Goal: Information Seeking & Learning: Learn about a topic

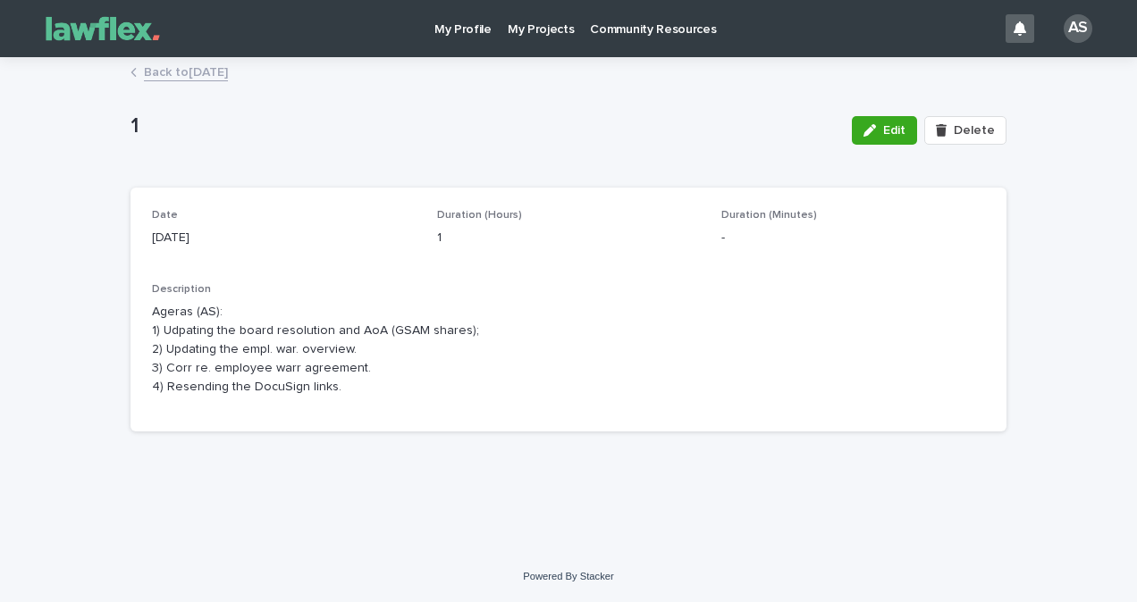
click at [172, 75] on link "Back to [DATE]" at bounding box center [186, 71] width 84 height 21
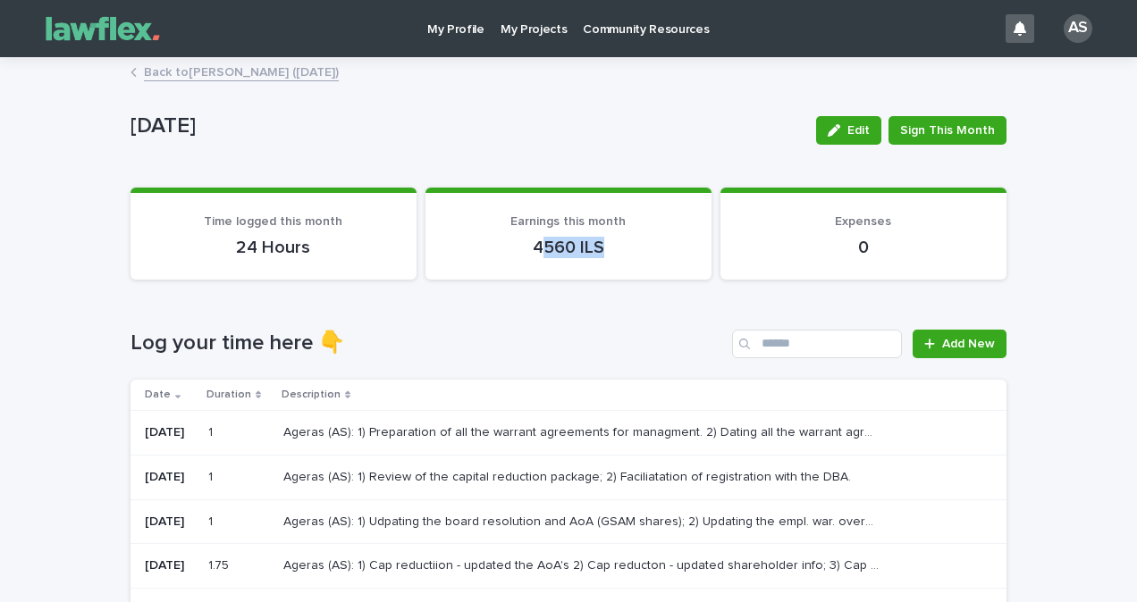
drag, startPoint x: 585, startPoint y: 246, endPoint x: 602, endPoint y: 246, distance: 17.0
click at [602, 246] on p "4560 ILS" at bounding box center [568, 247] width 243 height 21
drag, startPoint x: 602, startPoint y: 246, endPoint x: 592, endPoint y: 274, distance: 30.5
click at [600, 273] on section "Earnings this month 4560 ILS" at bounding box center [568, 234] width 286 height 92
click at [526, 240] on p "4560 ILS" at bounding box center [568, 247] width 243 height 21
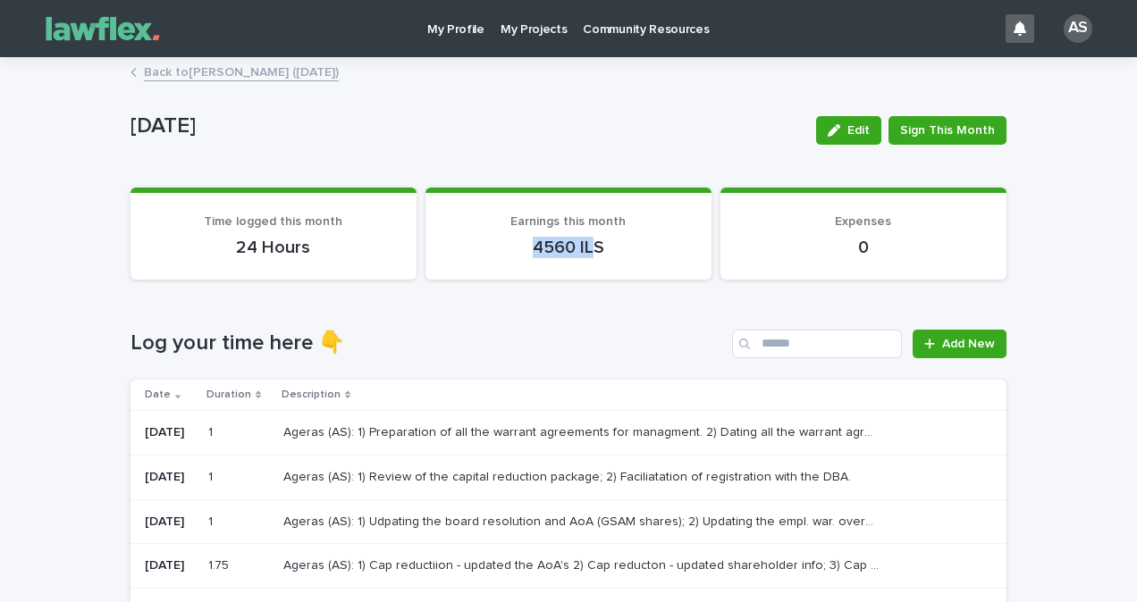
drag, startPoint x: 526, startPoint y: 240, endPoint x: 588, endPoint y: 241, distance: 61.7
click at [588, 241] on p "4560 ILS" at bounding box center [568, 247] width 243 height 21
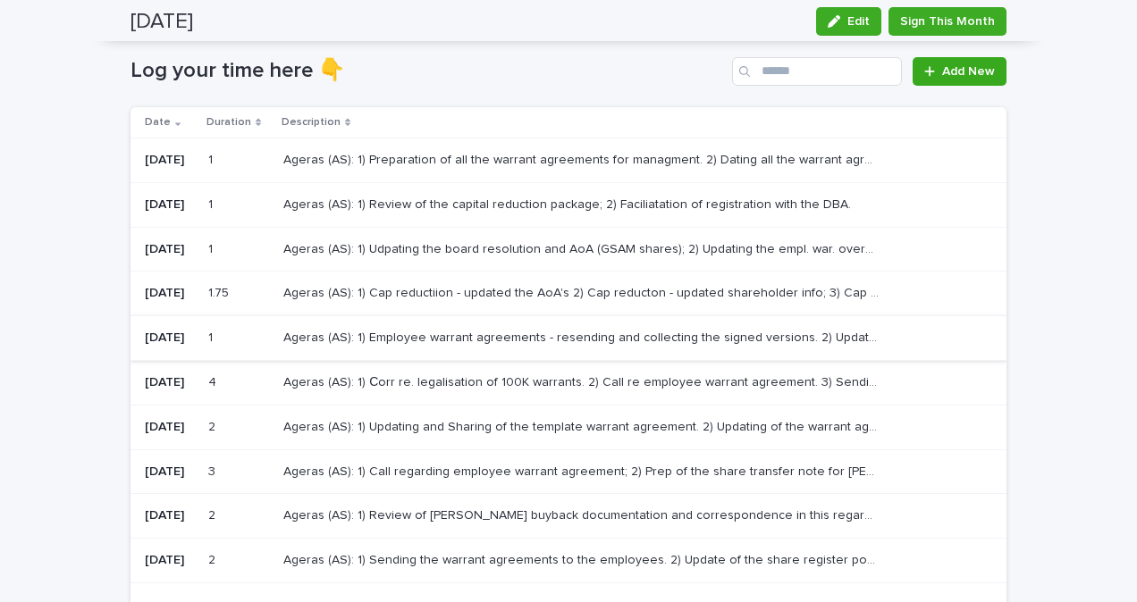
scroll to position [89, 0]
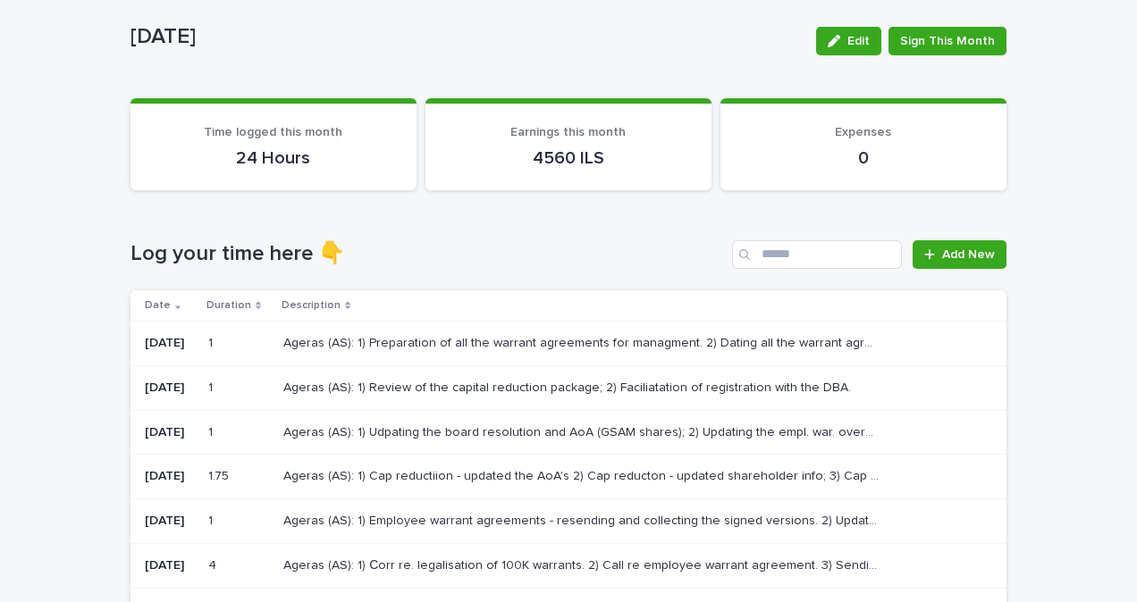
click at [492, 351] on div "Ageras (AS): 1) Preparation of all the warrant agreements for managment. 2) Dat…" at bounding box center [630, 343] width 694 height 29
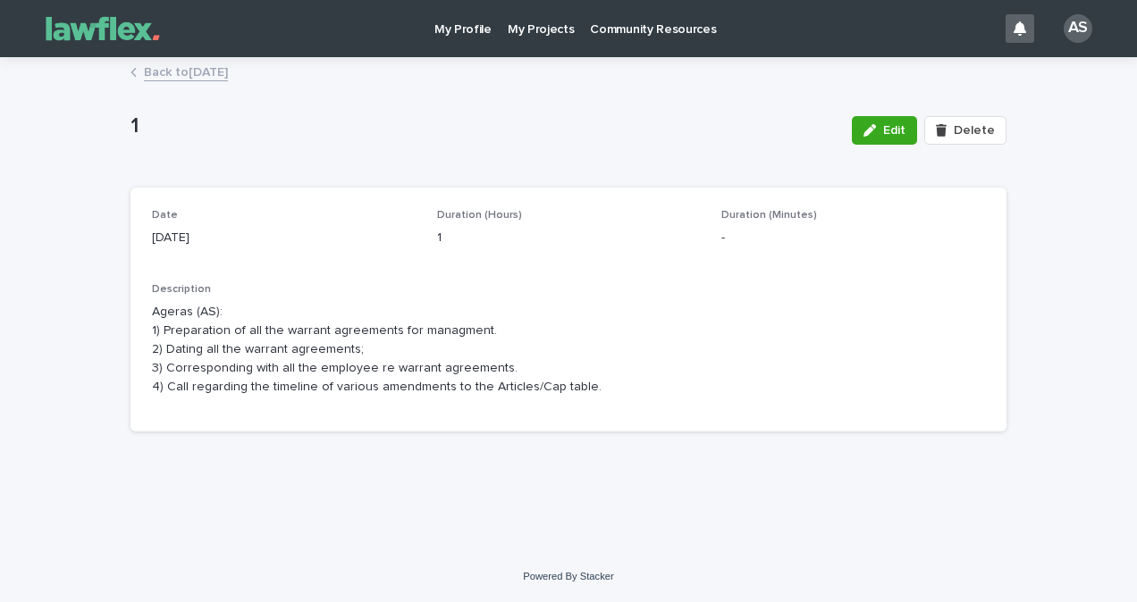
drag, startPoint x: 601, startPoint y: 411, endPoint x: 145, endPoint y: 342, distance: 461.8
click at [145, 342] on div "Date [DATE] Duration (Hours) 1 Duration (Minutes) - Description Ageras (AS): 1)…" at bounding box center [568, 310] width 876 height 245
drag, startPoint x: 145, startPoint y: 342, endPoint x: 435, endPoint y: 397, distance: 295.5
click at [435, 397] on div "Description Ageras (AS): 1) Preparation of all the warrant agreements for manag…" at bounding box center [568, 346] width 833 height 127
click at [201, 374] on p "Ageras (AS): 1) Preparation of all the warrant agreements for managment. 2) Dat…" at bounding box center [568, 349] width 833 height 93
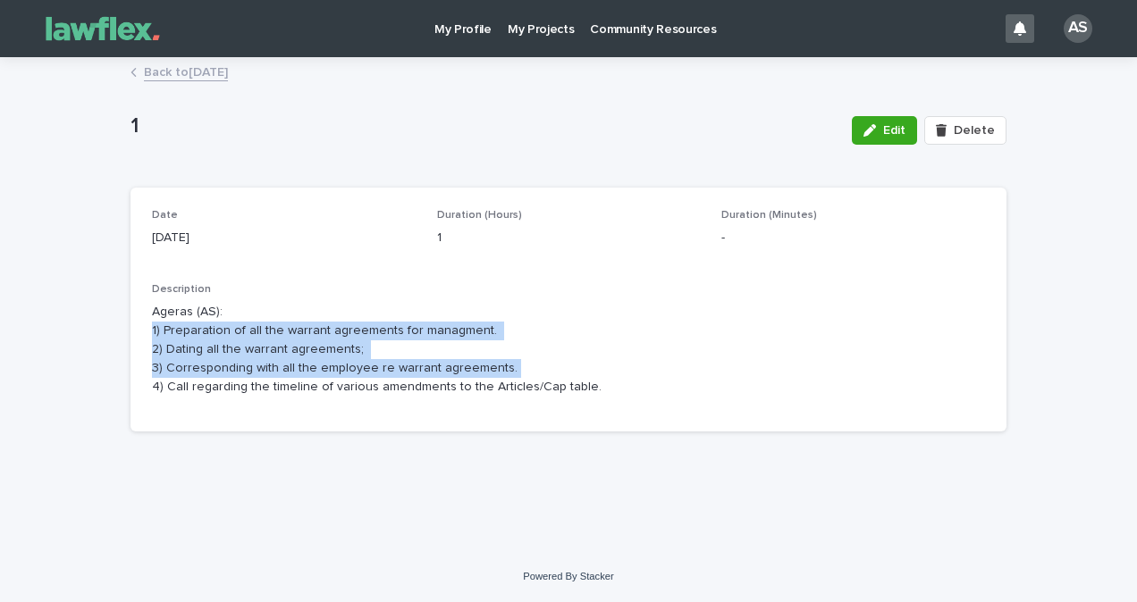
drag, startPoint x: 577, startPoint y: 367, endPoint x: 154, endPoint y: 325, distance: 425.7
click at [154, 325] on p "Ageras (AS): 1) Preparation of all the warrant agreements for managment. 2) Dat…" at bounding box center [568, 349] width 833 height 93
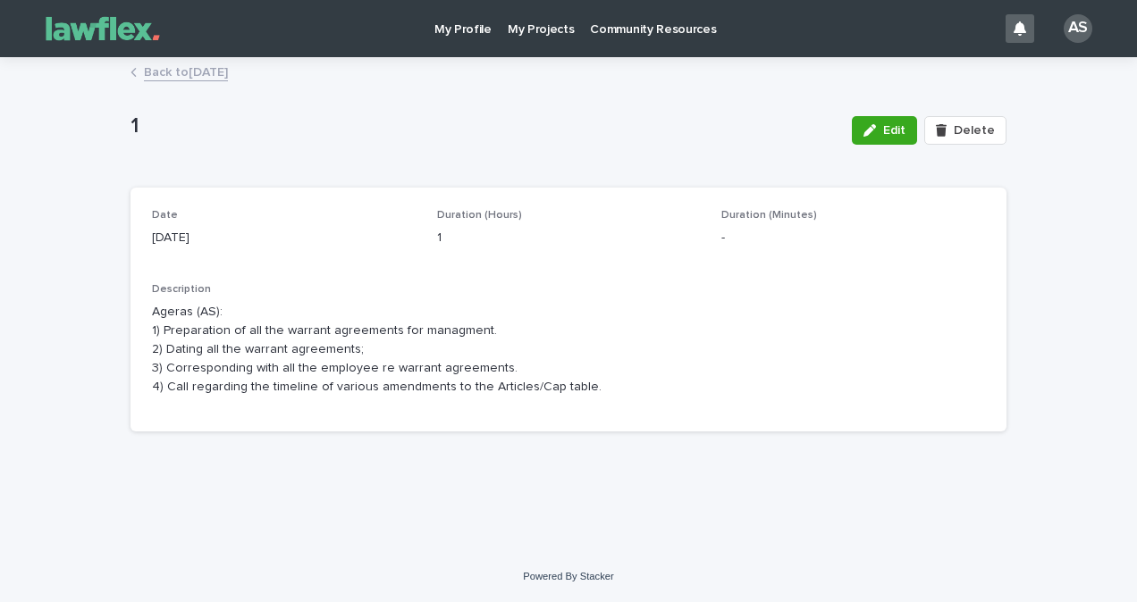
drag, startPoint x: 154, startPoint y: 325, endPoint x: 474, endPoint y: 377, distance: 324.1
click at [465, 378] on p "Ageras (AS): 1) Preparation of all the warrant agreements for managment. 2) Dat…" at bounding box center [568, 349] width 833 height 93
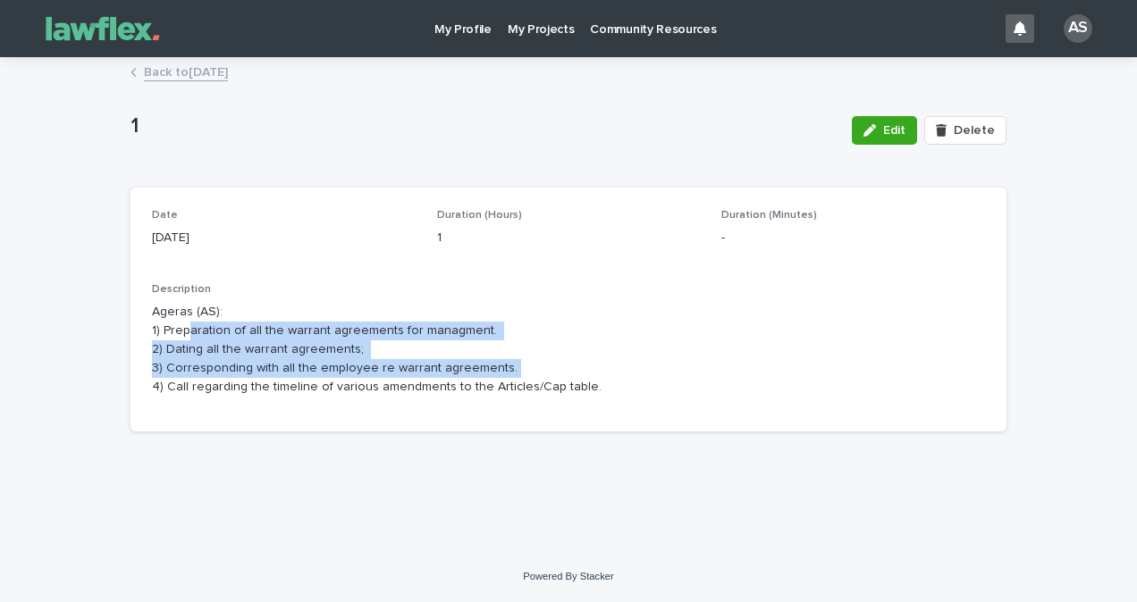
drag, startPoint x: 372, startPoint y: 354, endPoint x: 189, endPoint y: 331, distance: 183.8
click at [189, 331] on p "Ageras (AS): 1) Preparation of all the warrant agreements for managment. 2) Dat…" at bounding box center [568, 349] width 833 height 93
drag, startPoint x: 189, startPoint y: 331, endPoint x: 425, endPoint y: 358, distance: 237.6
click at [425, 358] on p "Ageras (AS): 1) Preparation of all the warrant agreements for managment. 2) Dat…" at bounding box center [568, 349] width 833 height 93
click at [377, 362] on p "Ageras (AS): 1) Preparation of all the warrant agreements for managment. 2) Dat…" at bounding box center [568, 349] width 833 height 93
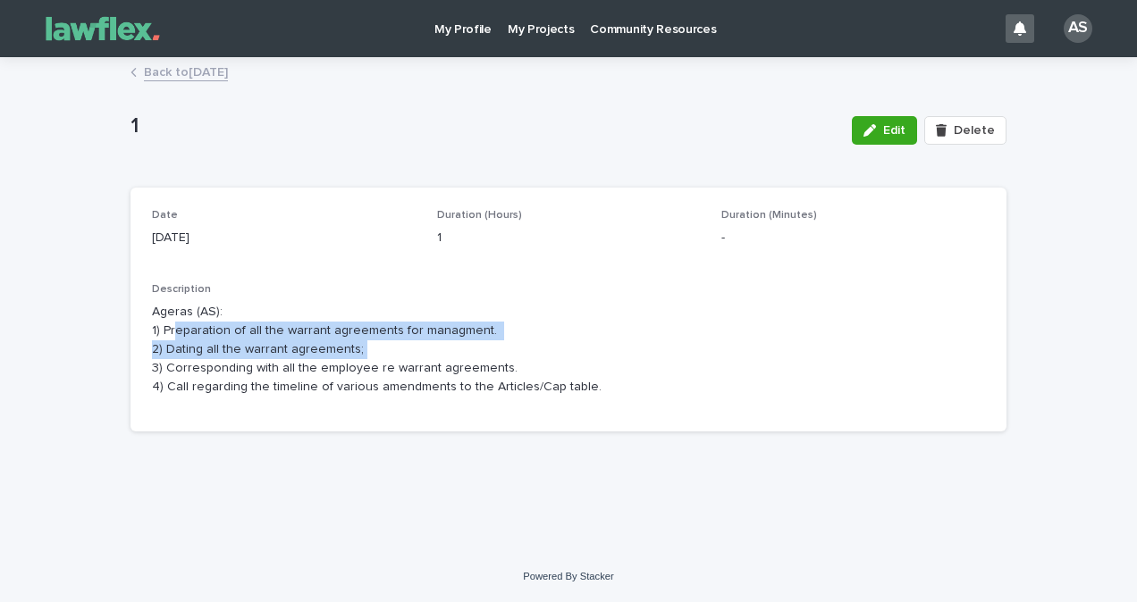
drag, startPoint x: 549, startPoint y: 357, endPoint x: 172, endPoint y: 334, distance: 377.8
click at [172, 334] on p "Ageras (AS): 1) Preparation of all the warrant agreements for managment. 2) Dat…" at bounding box center [568, 349] width 833 height 93
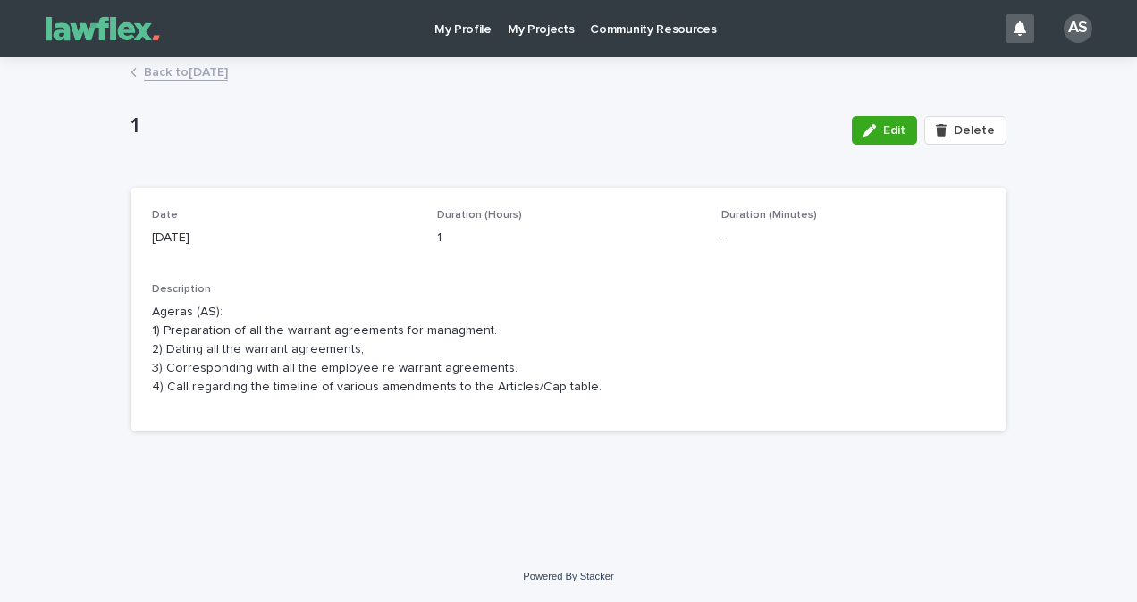
drag, startPoint x: 172, startPoint y: 334, endPoint x: 329, endPoint y: 377, distance: 163.0
click at [329, 377] on p "Ageras (AS): 1) Preparation of all the warrant agreements for managment. 2) Dat…" at bounding box center [568, 349] width 833 height 93
drag, startPoint x: 584, startPoint y: 374, endPoint x: 205, endPoint y: 345, distance: 380.9
click at [205, 345] on p "Ageras (AS): 1) Preparation of all the warrant agreements for managment. 2) Dat…" at bounding box center [568, 349] width 833 height 93
drag, startPoint x: 205, startPoint y: 345, endPoint x: 608, endPoint y: 411, distance: 408.4
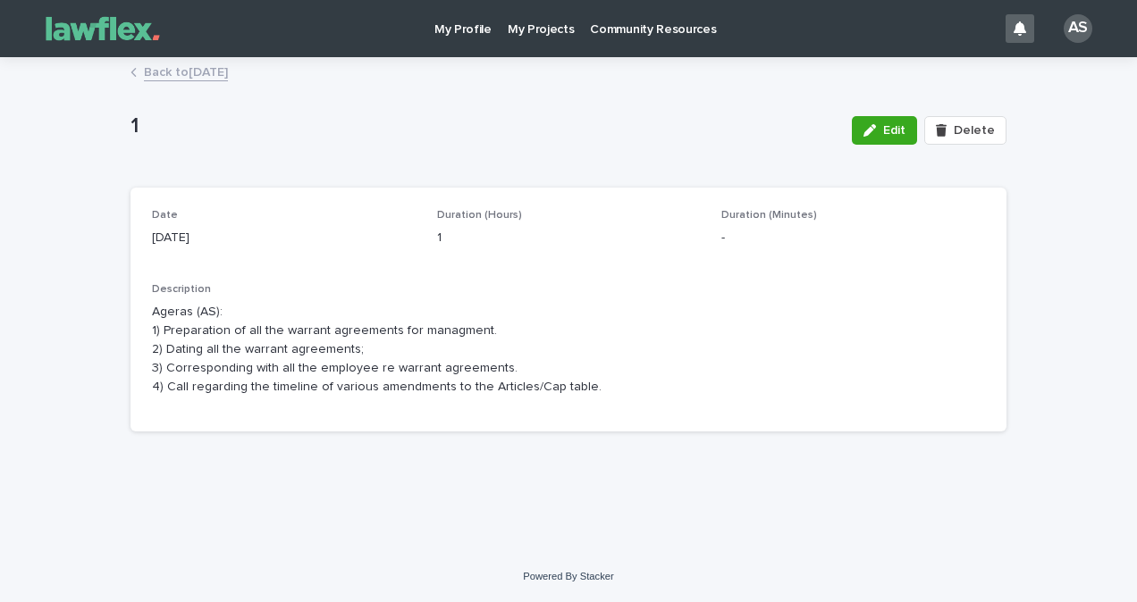
click at [660, 445] on div "Loading... Saving… Date [DATE] Duration (Hours) 1 Duration (Minutes) - Descript…" at bounding box center [568, 317] width 876 height 259
